Goal: Find specific page/section: Find specific page/section

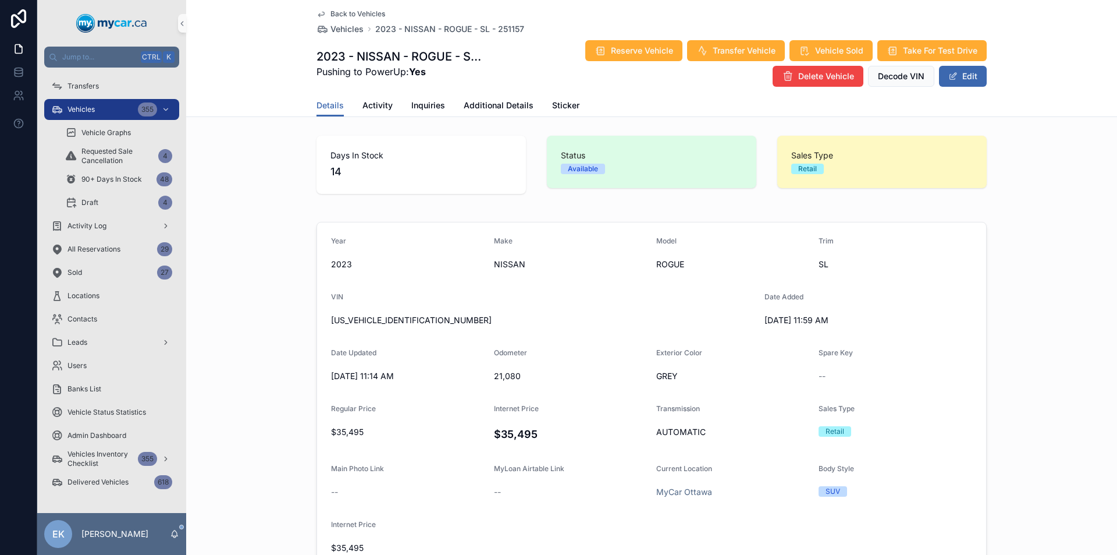
scroll to position [1048, 0]
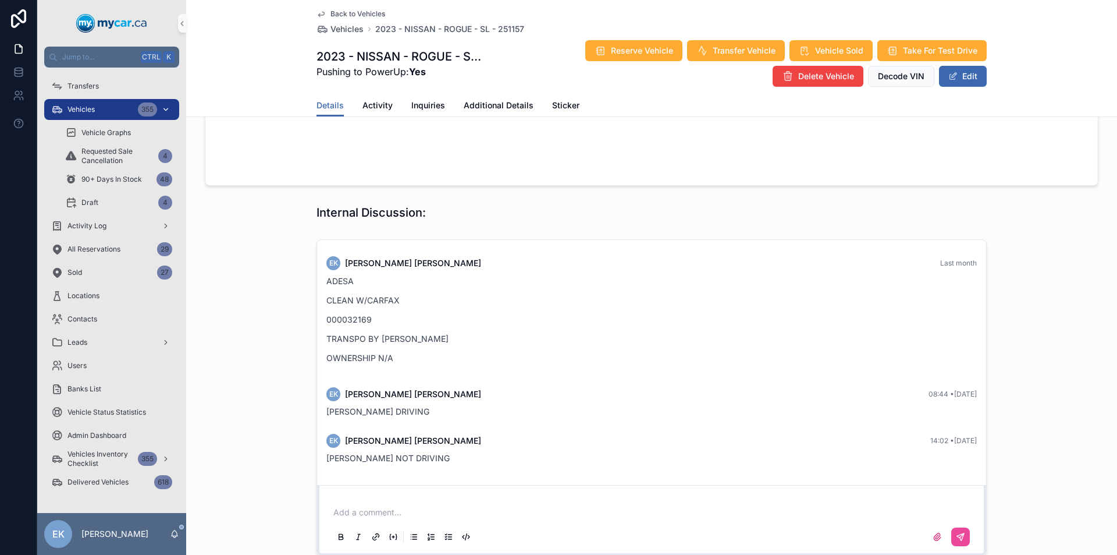
click at [118, 111] on div "Vehicles 355" at bounding box center [111, 109] width 121 height 19
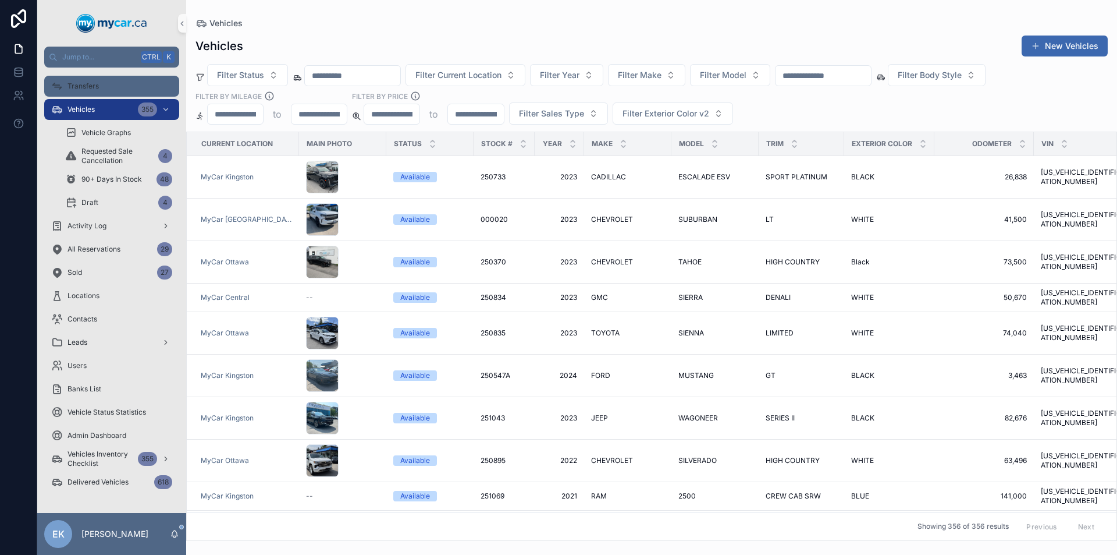
click at [96, 82] on span "Transfers" at bounding box center [83, 85] width 31 height 9
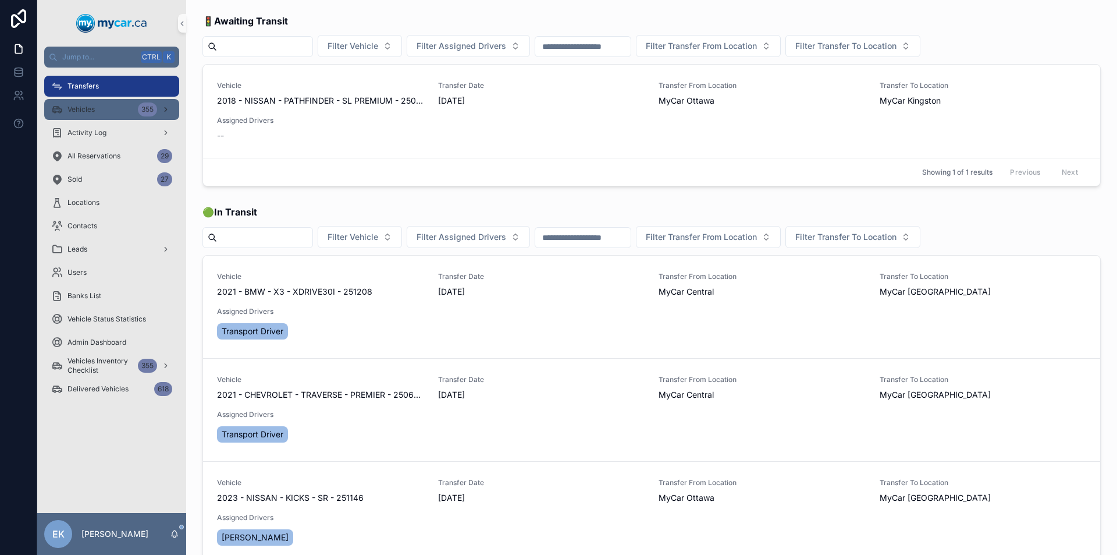
click at [88, 115] on div "Vehicles 355" at bounding box center [111, 109] width 121 height 19
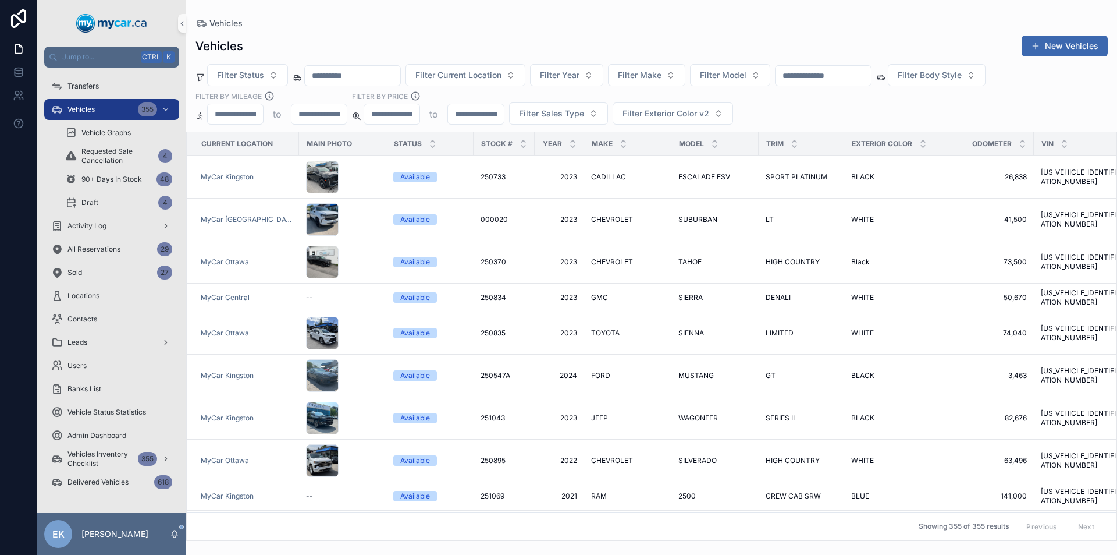
click at [836, 68] on div at bounding box center [823, 75] width 97 height 21
click at [830, 112] on div "Filter Status Filter Current Location Filter Year Filter Make Filter Model Filt…" at bounding box center [651, 94] width 931 height 61
click at [822, 75] on input "text" at bounding box center [823, 76] width 95 height 16
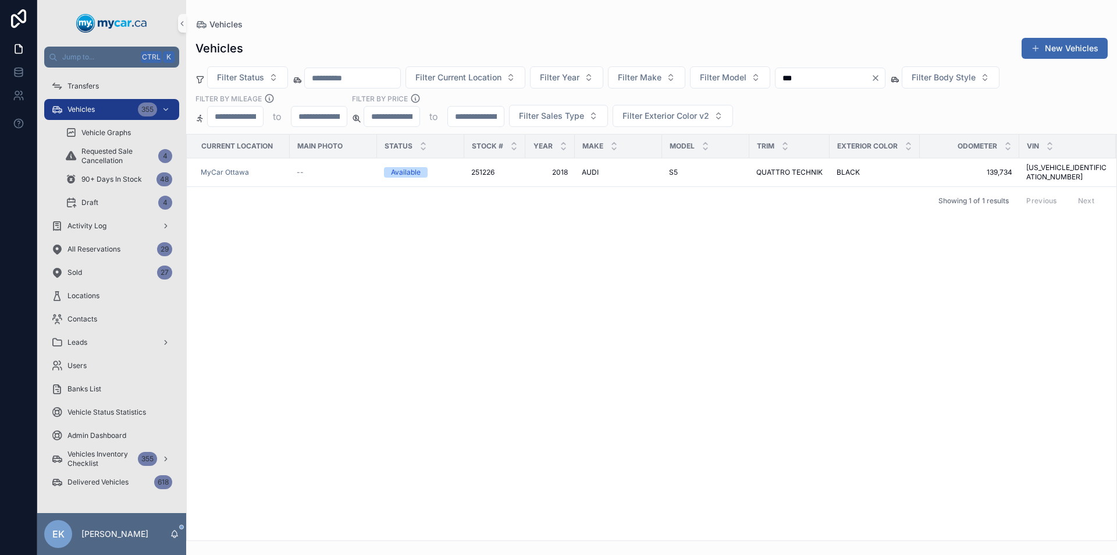
type input "***"
click at [881, 80] on icon "Clear" at bounding box center [875, 77] width 9 height 9
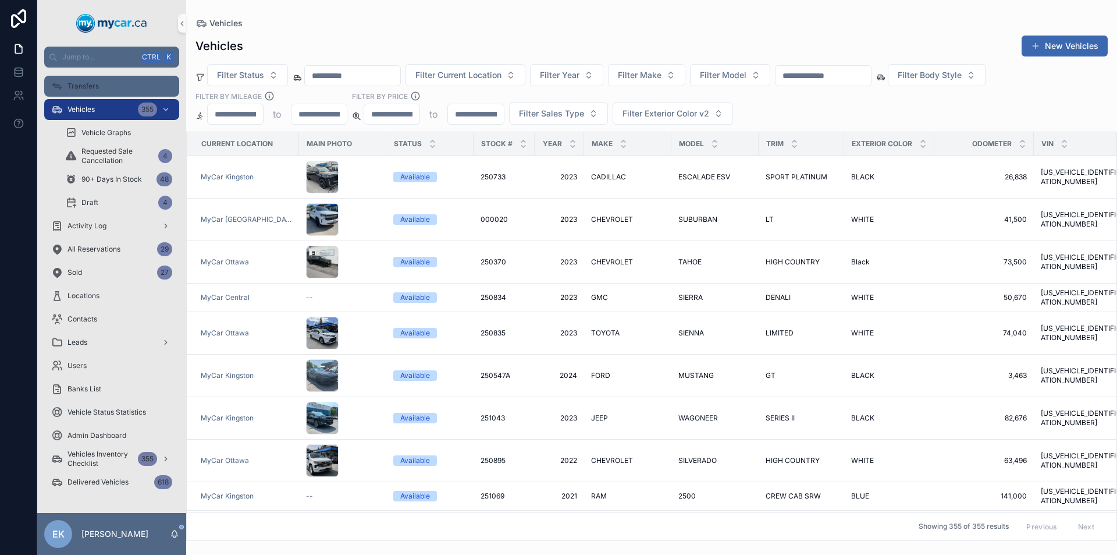
click at [69, 84] on span "Transfers" at bounding box center [83, 85] width 31 height 9
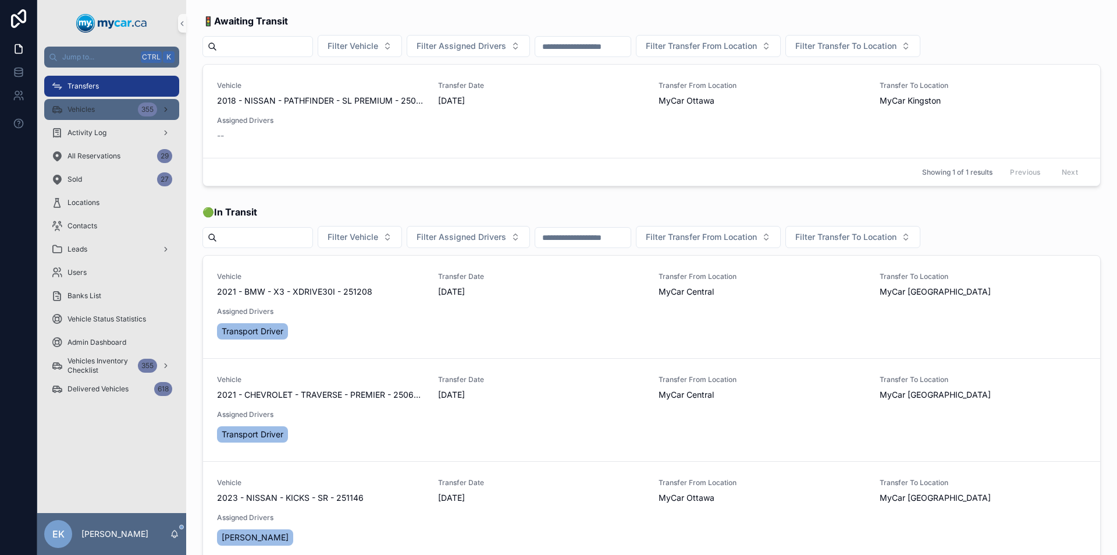
click at [101, 108] on div "Vehicles 355" at bounding box center [111, 109] width 121 height 19
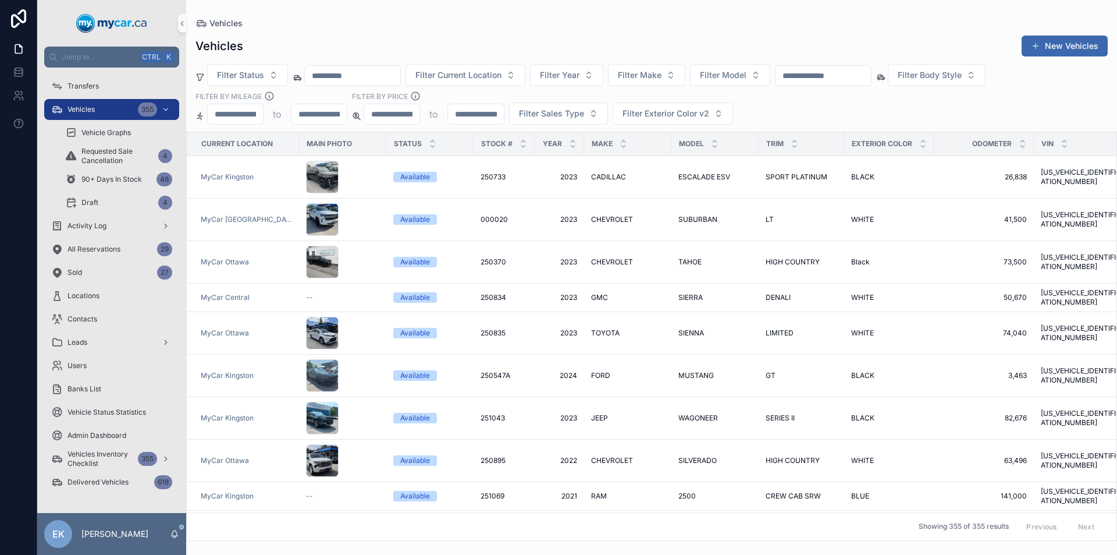
click at [837, 77] on input "text" at bounding box center [823, 76] width 95 height 16
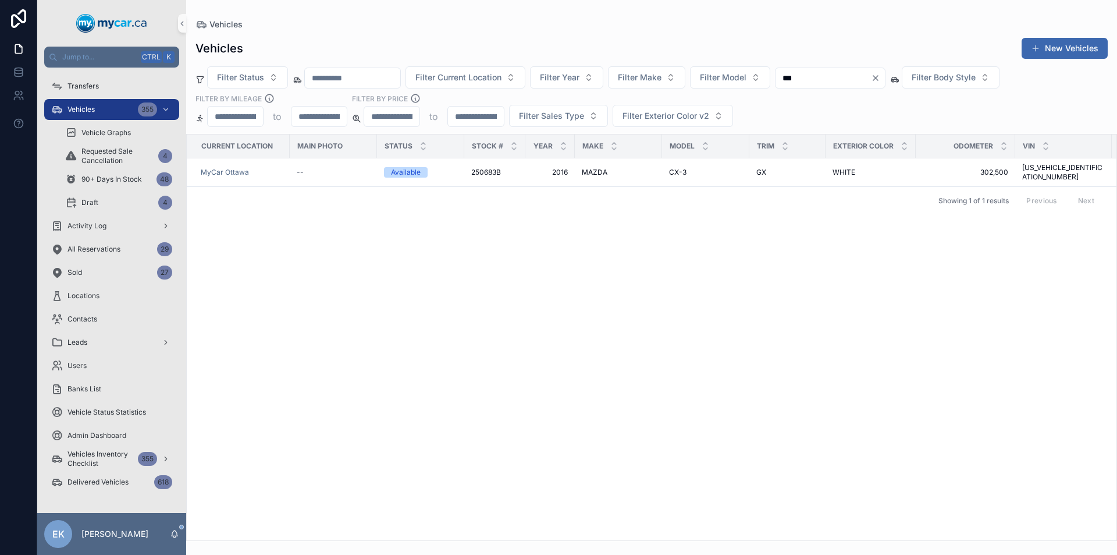
type input "***"
click at [878, 80] on icon "Clear" at bounding box center [876, 78] width 5 height 5
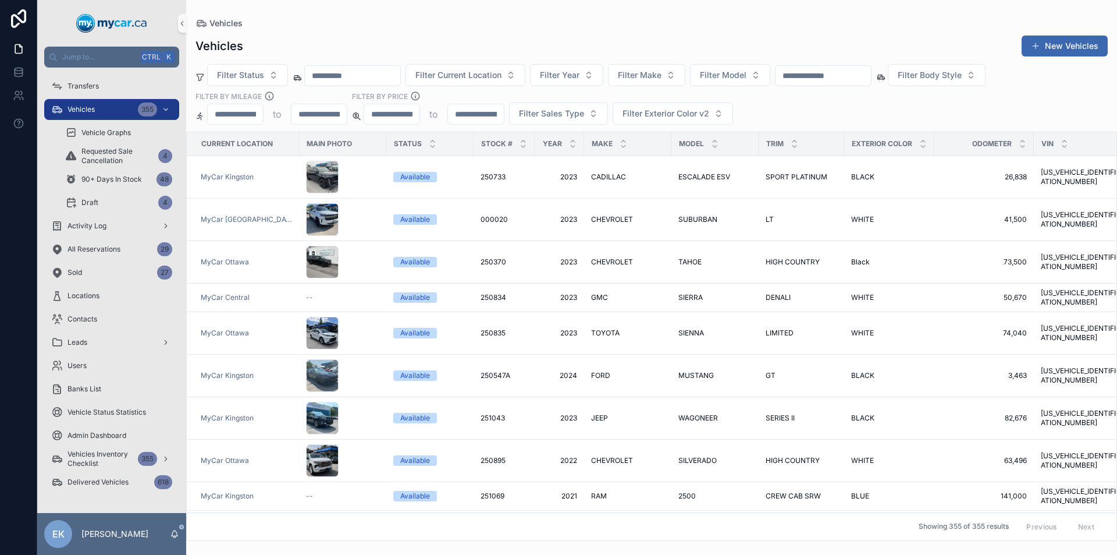
click at [837, 76] on input "text" at bounding box center [823, 76] width 95 height 16
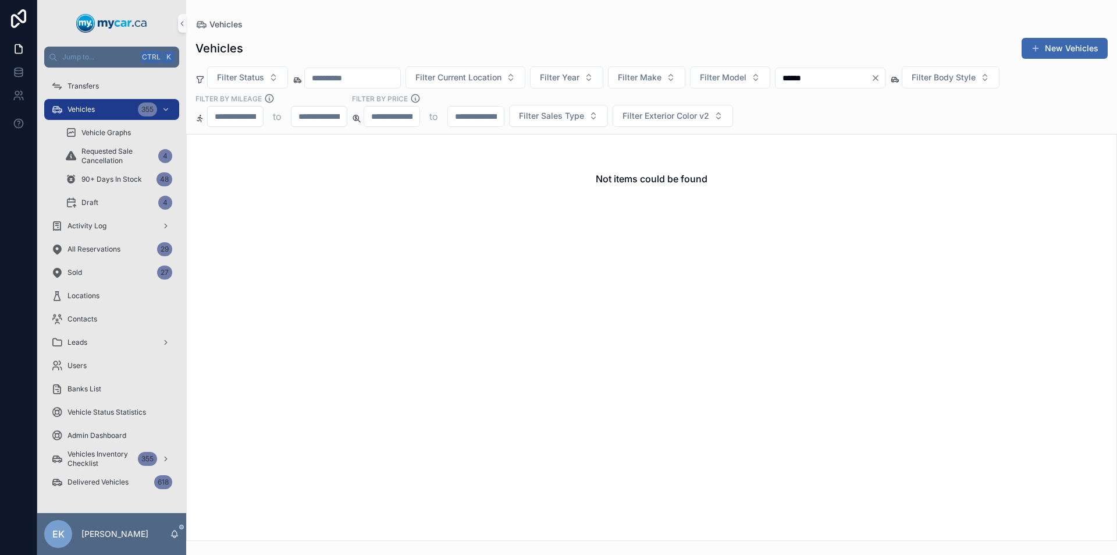
type input "******"
click at [881, 78] on icon "Clear" at bounding box center [875, 77] width 9 height 9
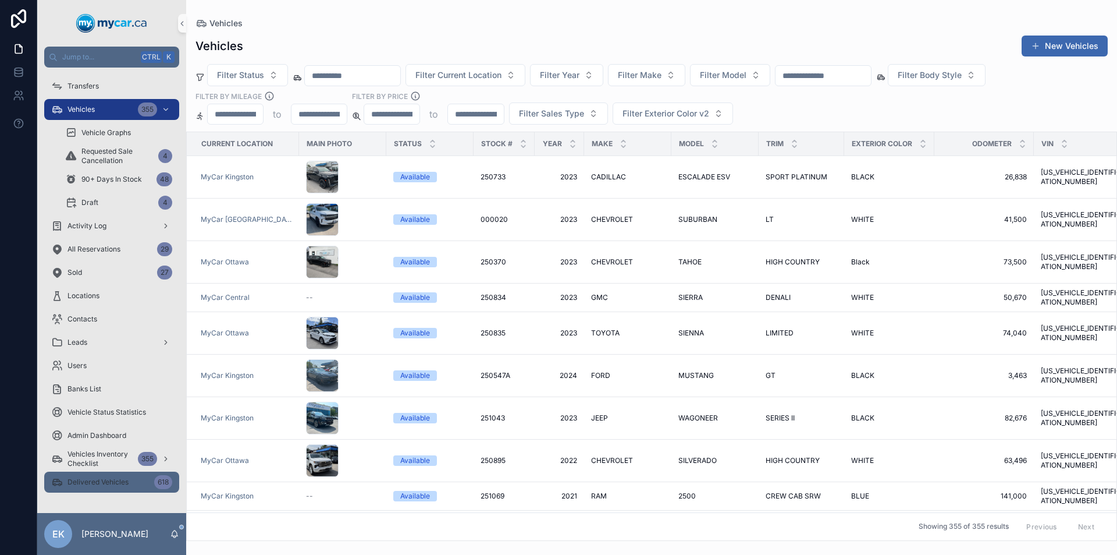
click at [146, 481] on div "Delivered Vehicles 618" at bounding box center [111, 482] width 121 height 19
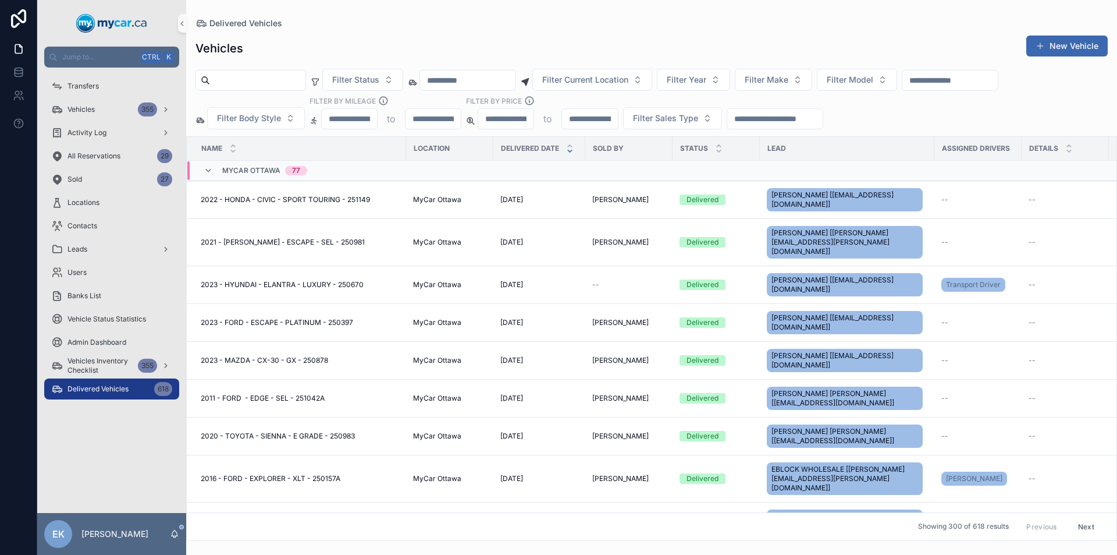
click at [994, 80] on input "text" at bounding box center [950, 80] width 95 height 16
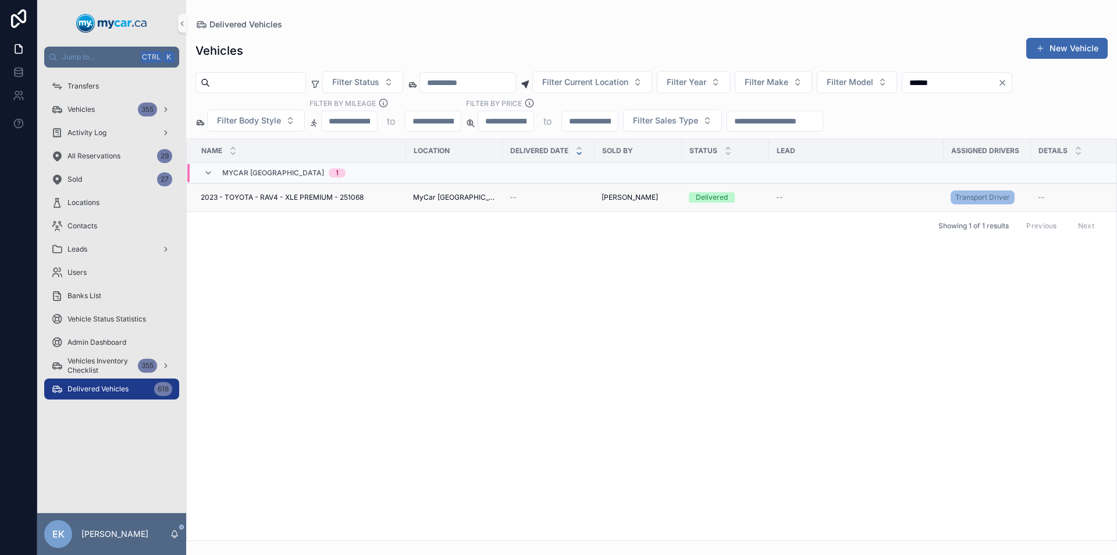
type input "******"
click at [349, 197] on span "2023 - TOYOTA - RAV4 - XLE PREMIUM - 251068" at bounding box center [282, 197] width 163 height 9
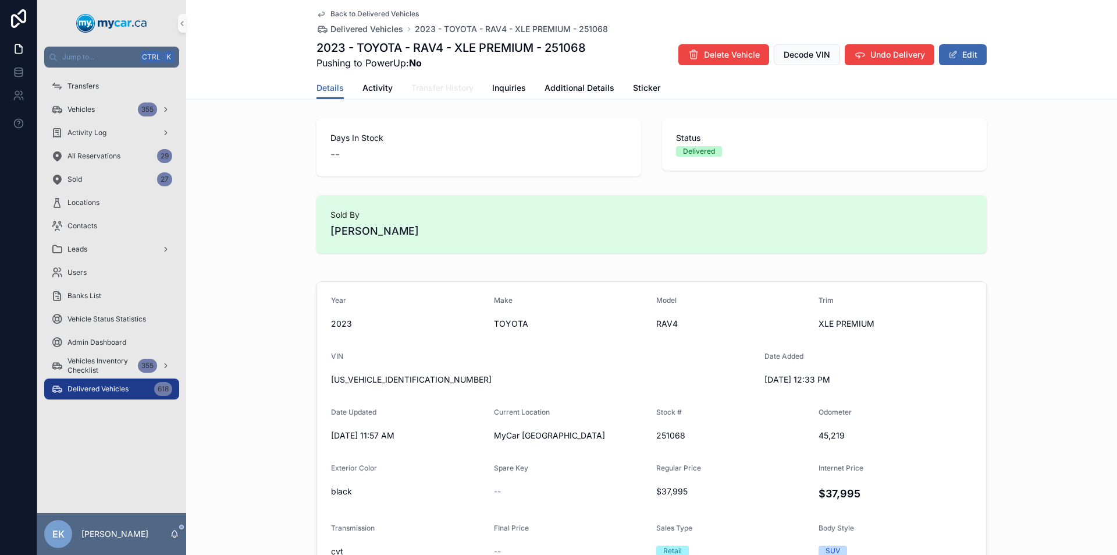
click at [449, 93] on span "Transfer History" at bounding box center [442, 88] width 62 height 12
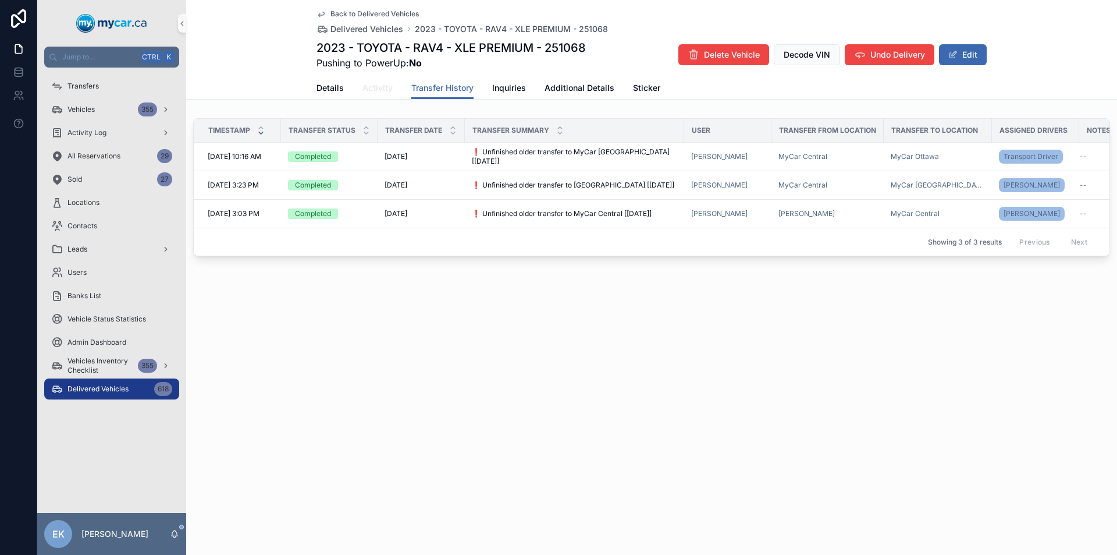
click at [381, 89] on span "Activity" at bounding box center [378, 88] width 30 height 12
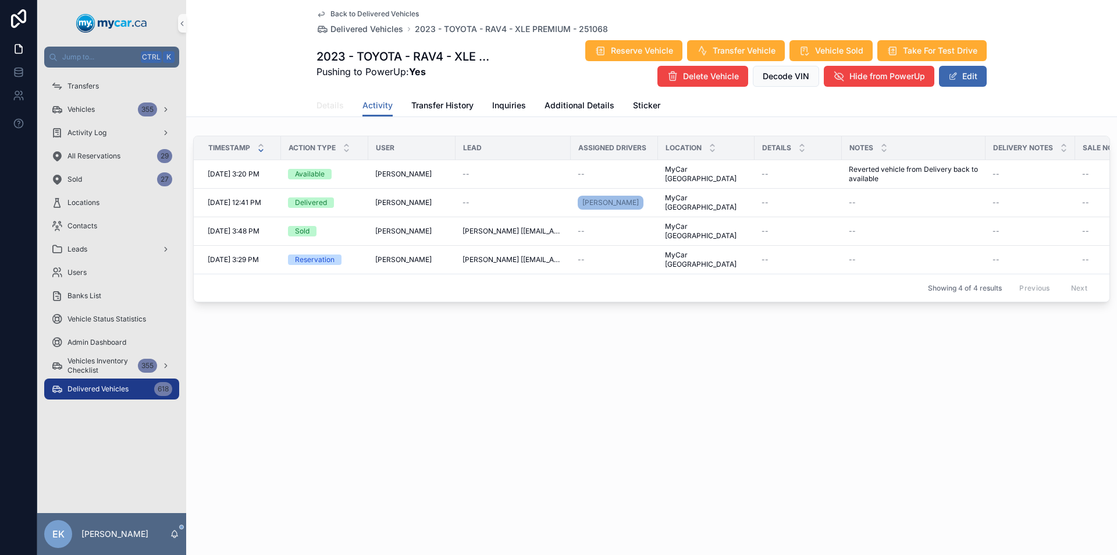
click at [331, 104] on span "Details" at bounding box center [330, 106] width 27 height 12
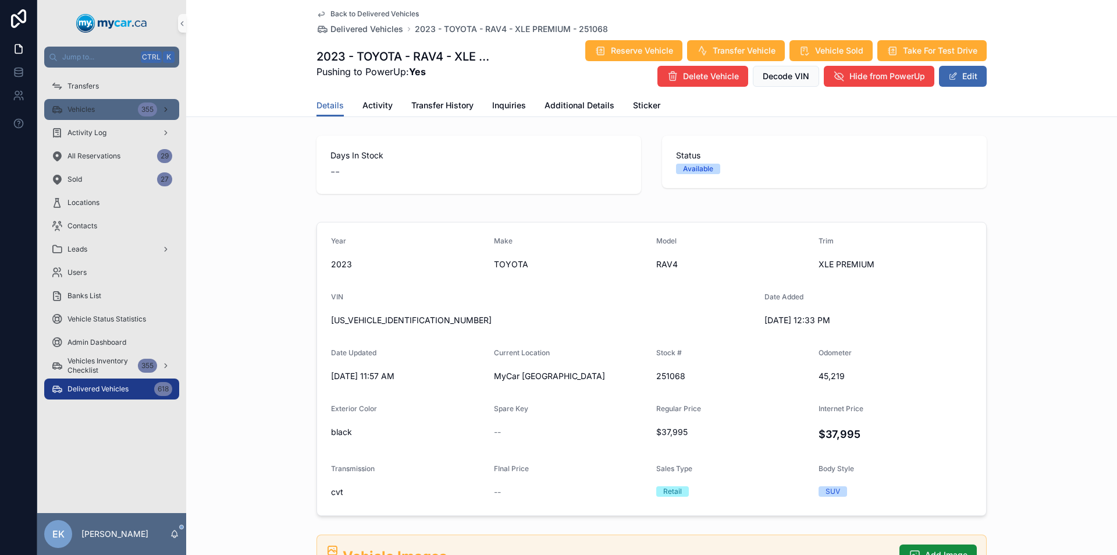
click at [113, 109] on div "Vehicles 355" at bounding box center [111, 109] width 121 height 19
